Goal: Obtain resource: Obtain resource

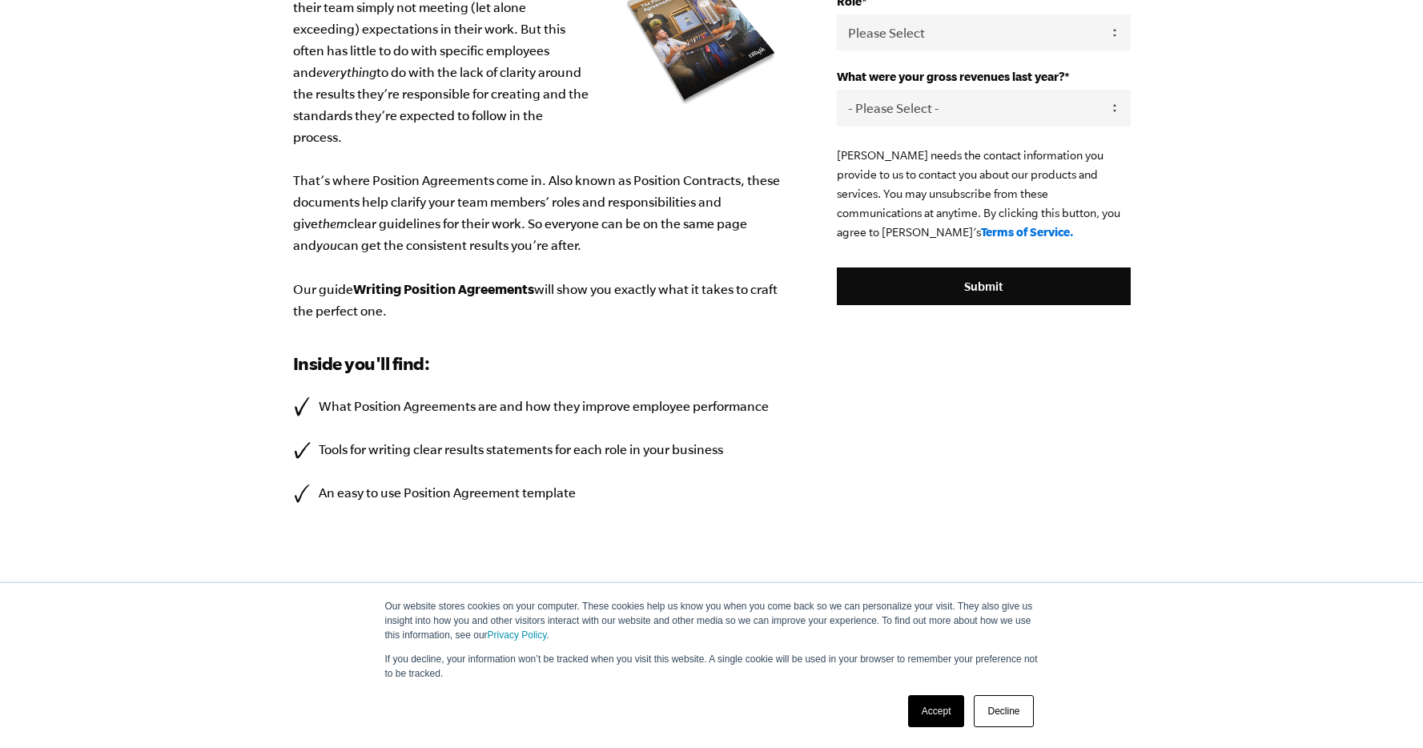
scroll to position [353, 0]
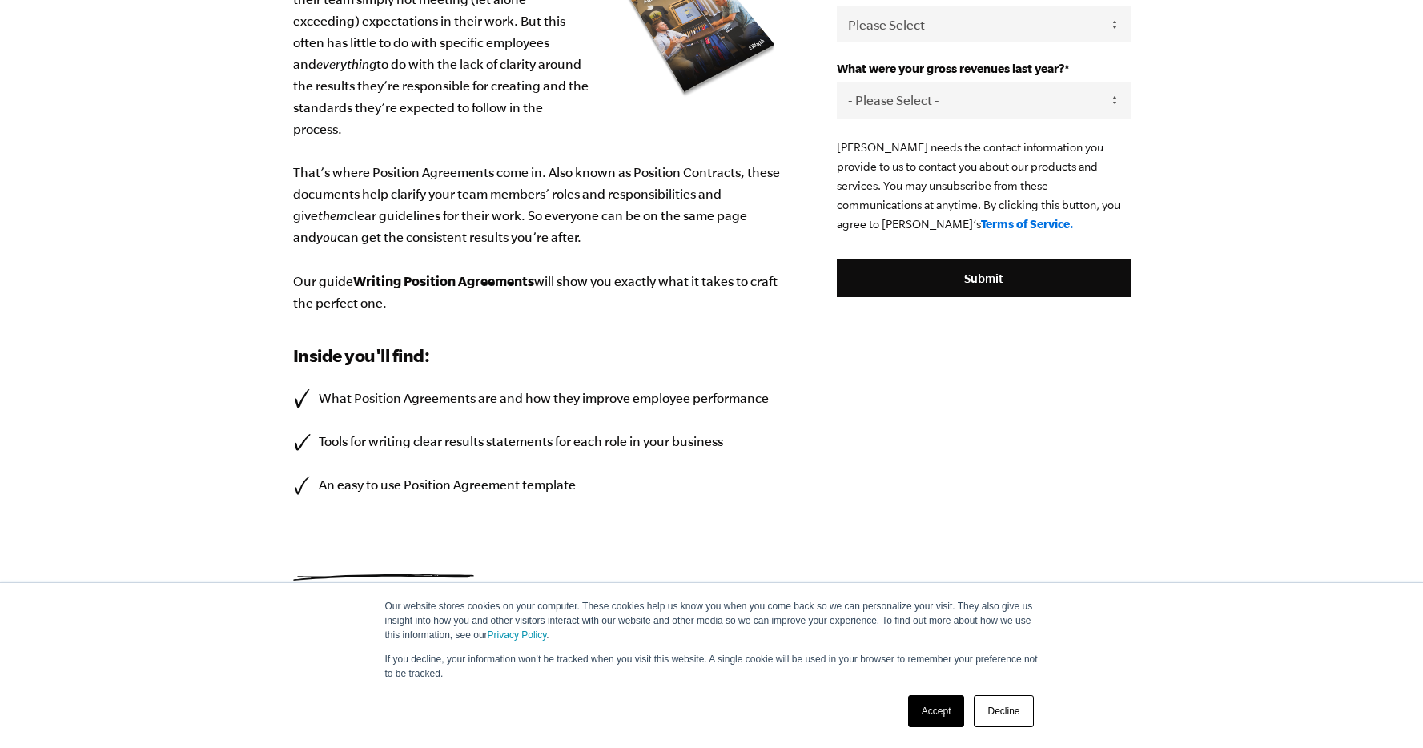
click at [1001, 710] on link "Decline" at bounding box center [1003, 711] width 59 height 32
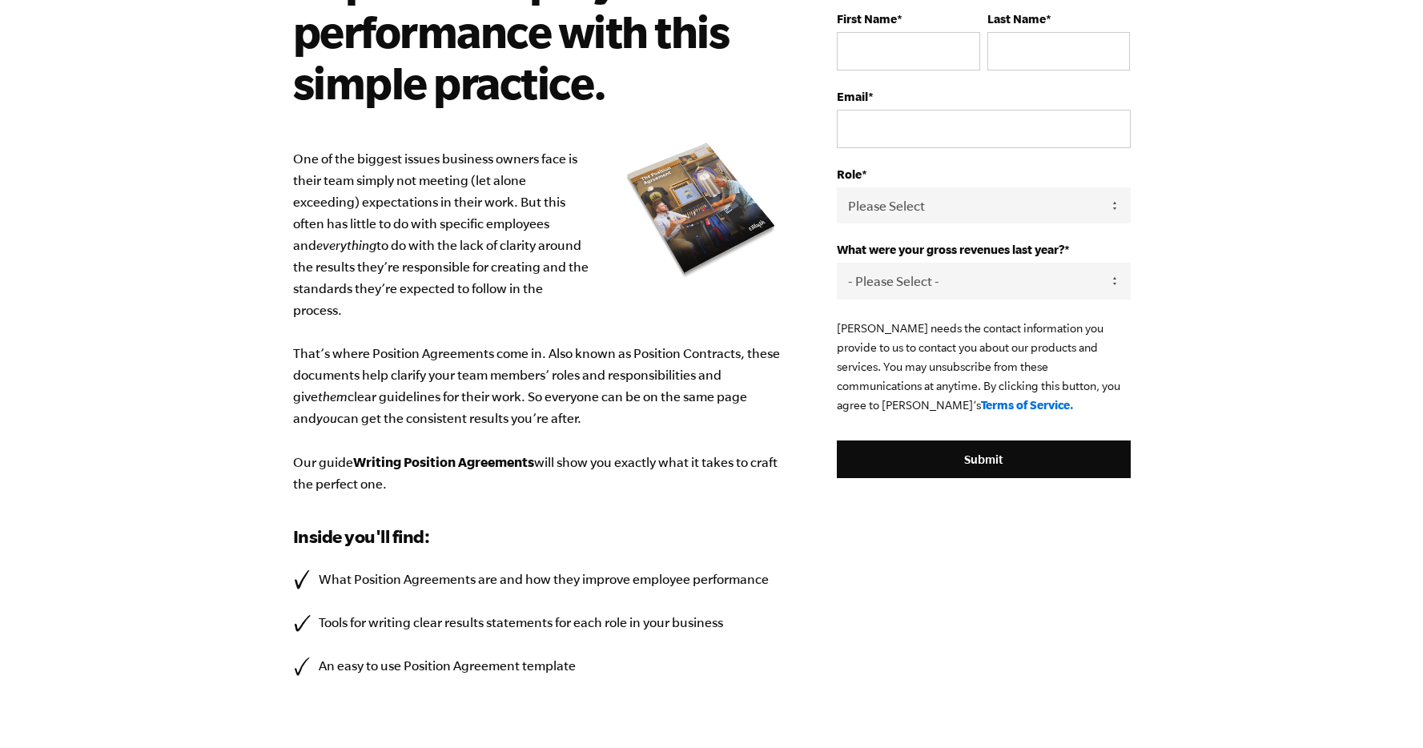
scroll to position [77, 0]
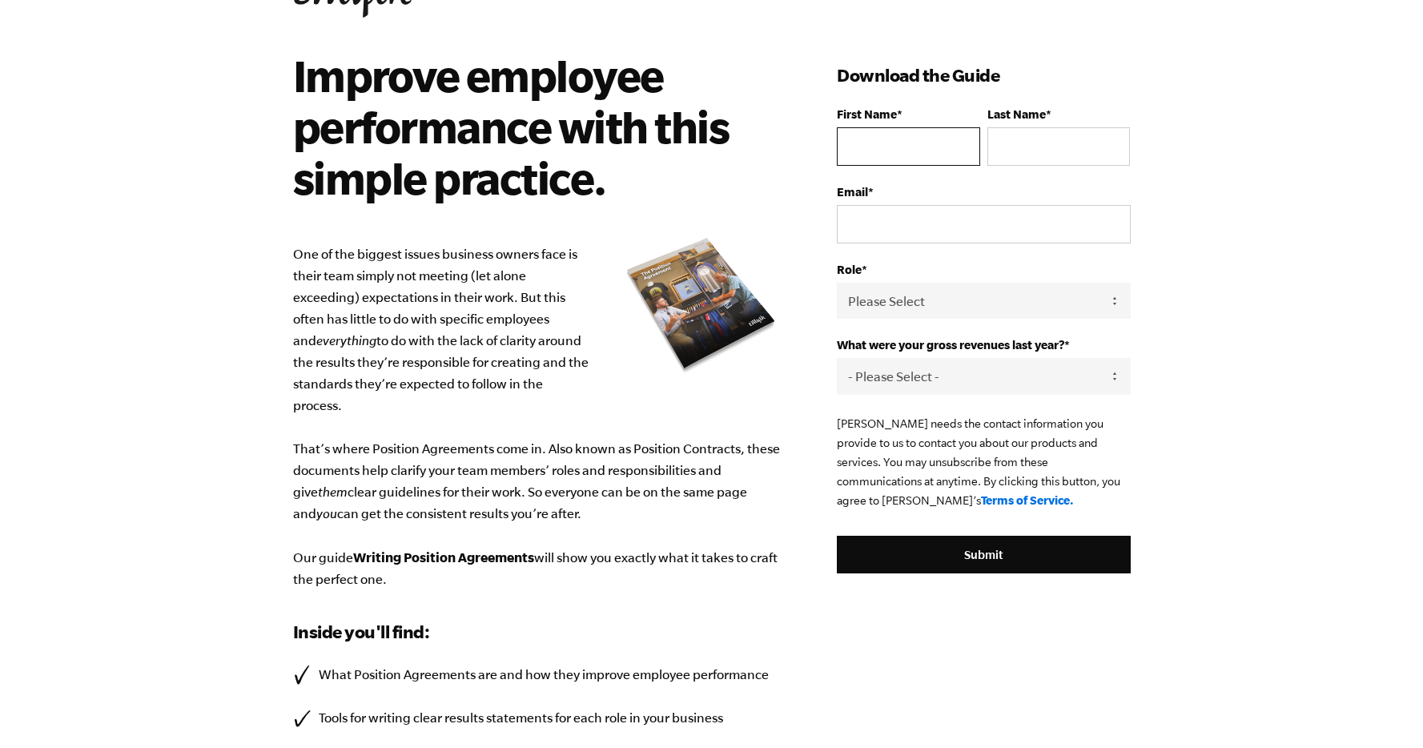
click at [869, 151] on input "First Name *" at bounding box center [908, 146] width 143 height 38
type input "[PERSON_NAME]"
type input "Sentance"
type input "t"
type input "[EMAIL_ADDRESS][DOMAIN_NAME]"
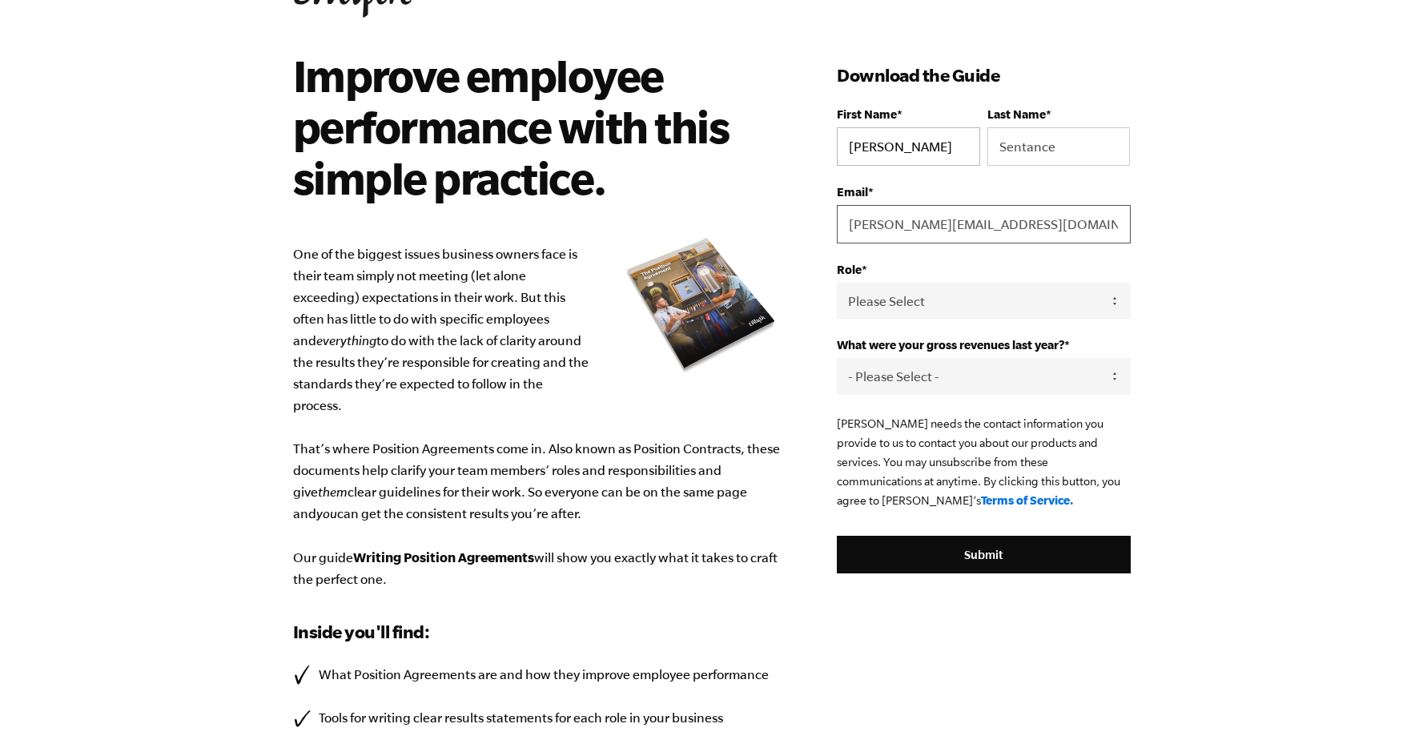
type input "[PERSON_NAME][EMAIL_ADDRESS][DOMAIN_NAME]"
click at [912, 300] on select "Please Select Owner Partner / Co-Owner Executive Employee / Other" at bounding box center [983, 301] width 293 height 36
select select "Owner"
click at [837, 283] on select "Please Select Owner Partner / Co-Owner Executive Employee / Other" at bounding box center [983, 301] width 293 height 36
click at [910, 376] on select "- Please Select - 0-75K 76-150K 151-275K 276-500K 501-750K 751-1M 1-2.5M 2.5-5M…" at bounding box center [983, 376] width 293 height 36
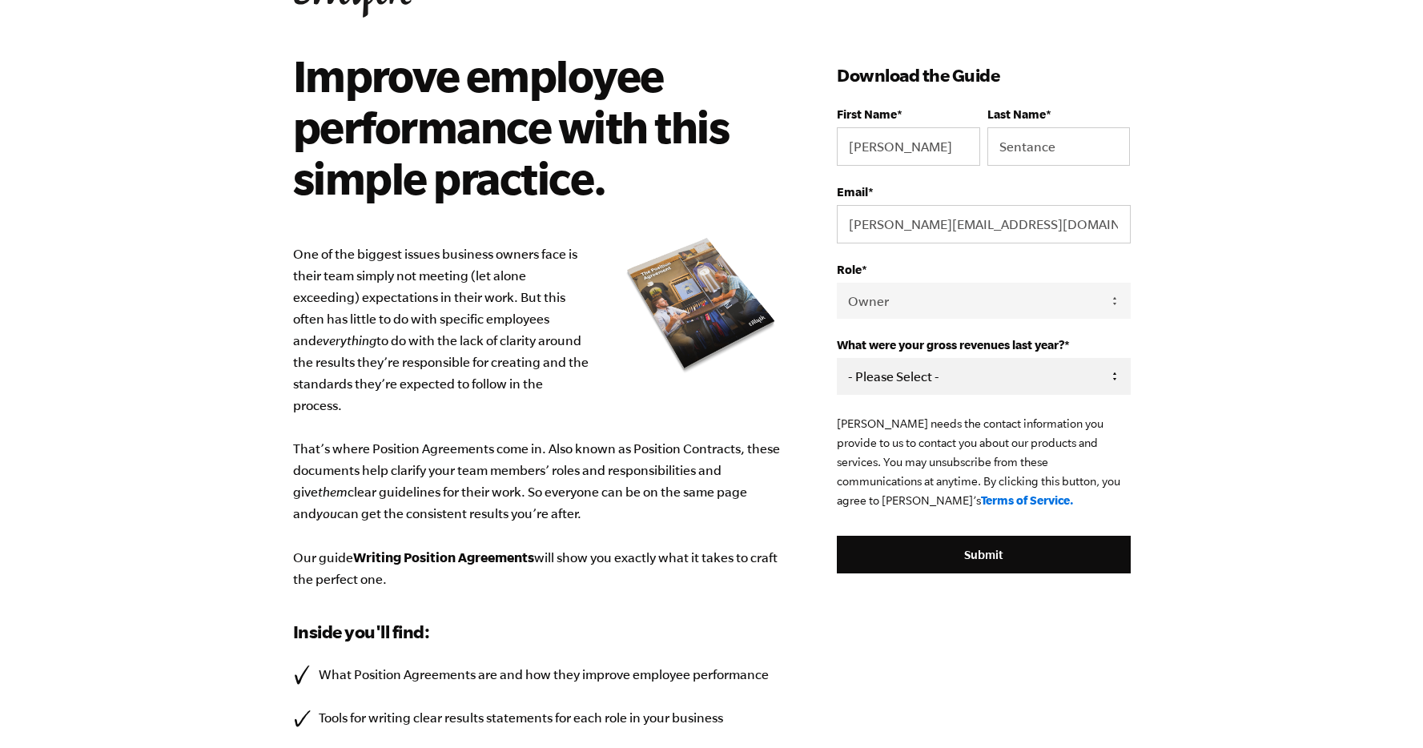
select select "751-1M"
click at [837, 359] on select "- Please Select - 0-75K 76-150K 151-275K 276-500K 501-750K 751-1M 1-2.5M 2.5-5M…" at bounding box center [983, 376] width 293 height 36
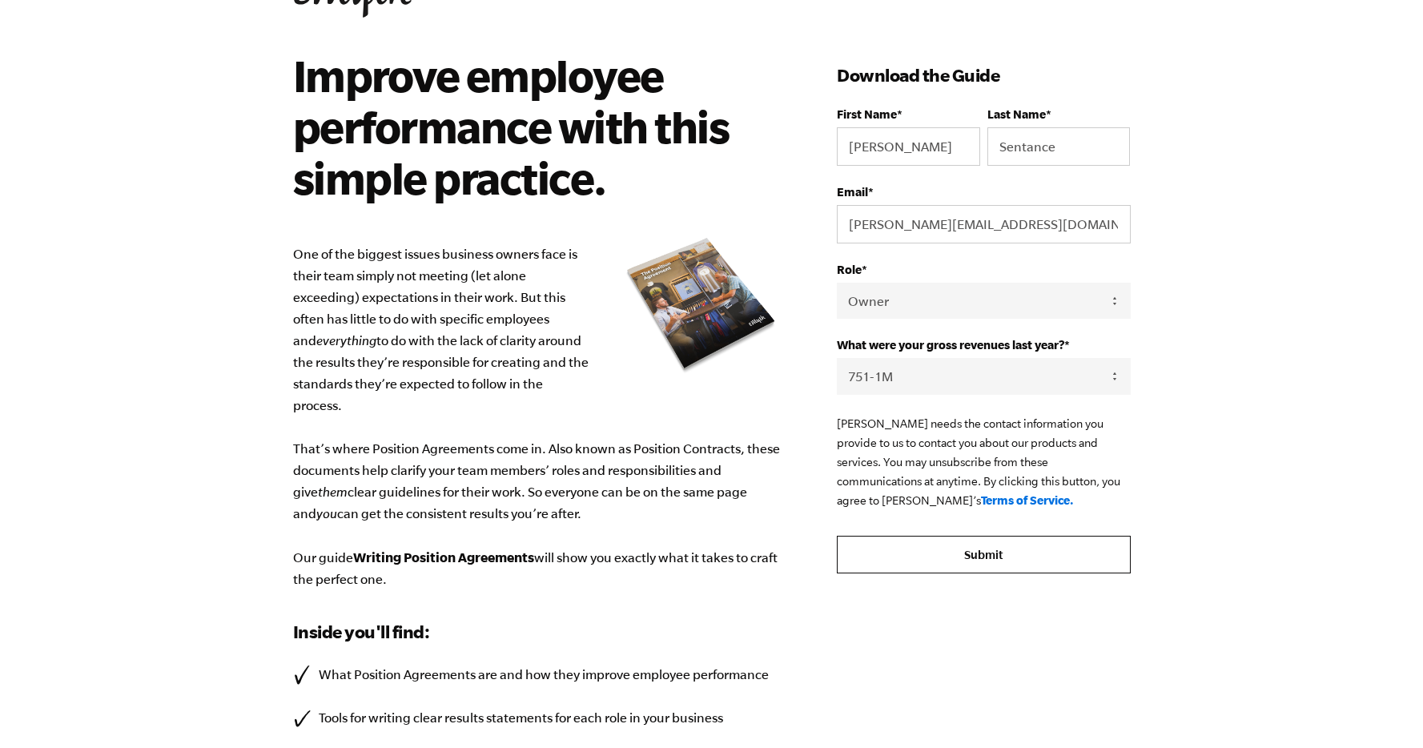
click at [918, 546] on input "Submit" at bounding box center [983, 555] width 293 height 38
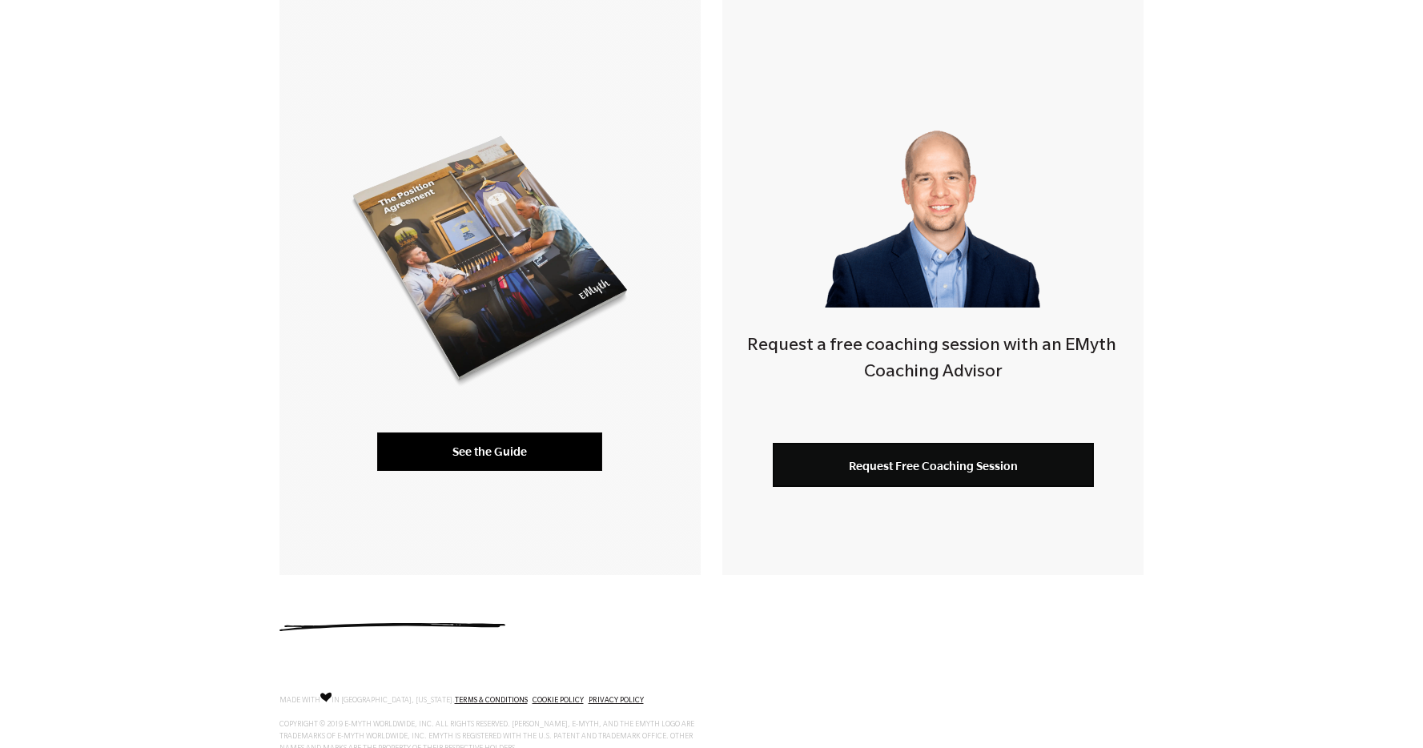
scroll to position [344, 0]
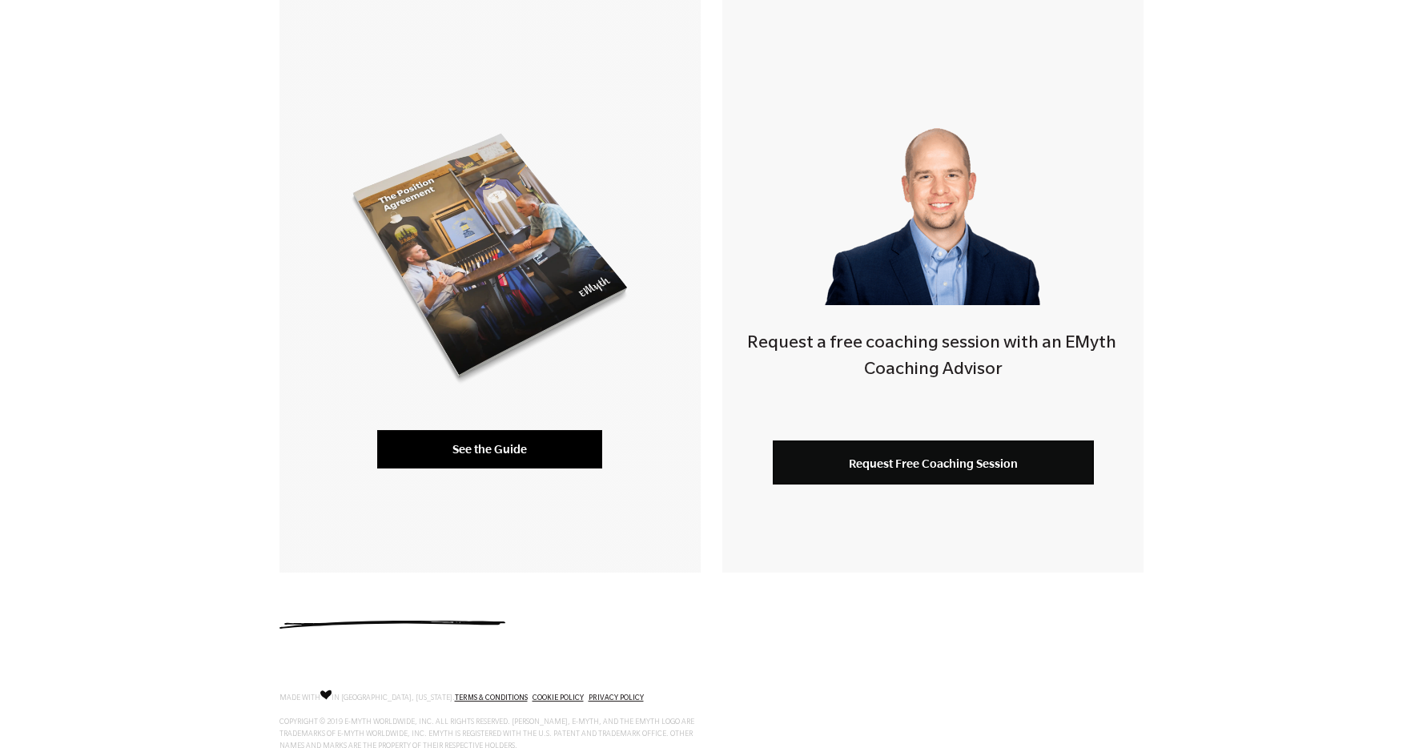
click at [520, 433] on link "See the Guide" at bounding box center [489, 449] width 225 height 38
